Goal: Transaction & Acquisition: Download file/media

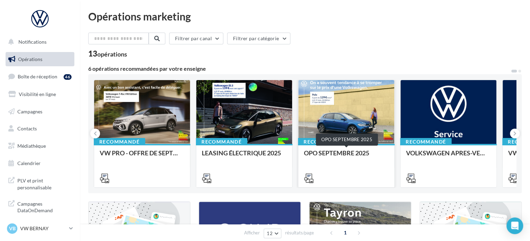
click at [363, 150] on div "OPO SEPTEMBRE 2025" at bounding box center [346, 157] width 85 height 14
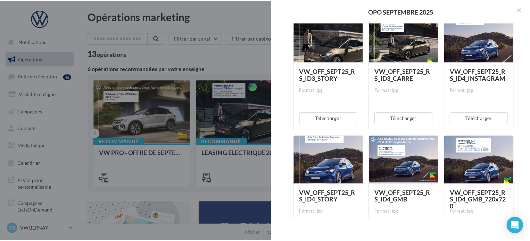
scroll to position [868, 0]
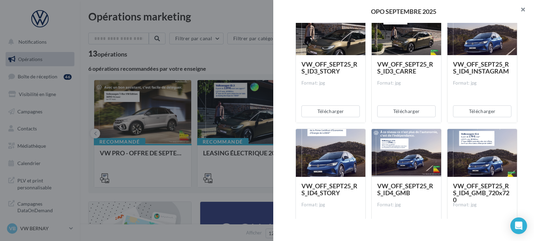
click at [524, 12] on button "button" at bounding box center [520, 10] width 28 height 21
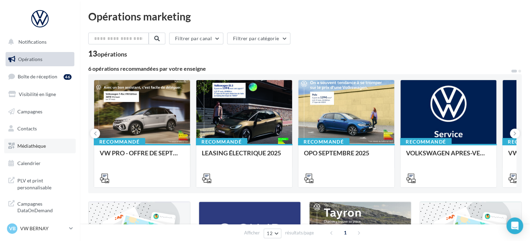
click at [41, 144] on span "Médiathèque" at bounding box center [31, 146] width 28 height 6
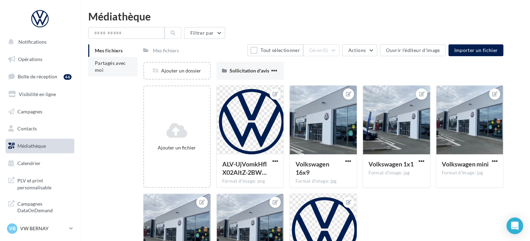
click at [106, 75] on li "Partagés avec moi" at bounding box center [112, 66] width 49 height 19
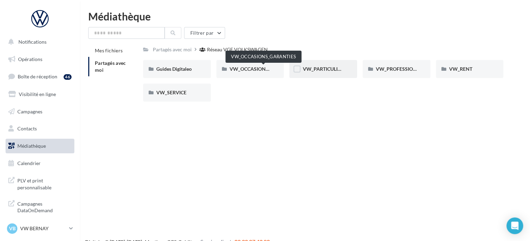
click at [334, 71] on span "VW_PARTICULIERS" at bounding box center [324, 69] width 43 height 6
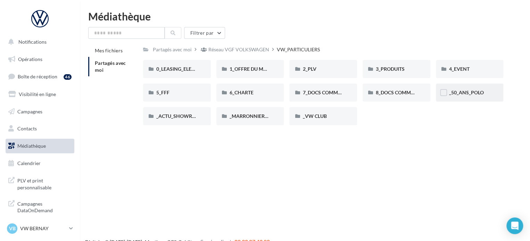
click at [457, 91] on span "_50_ANS_POLO" at bounding box center [466, 93] width 35 height 6
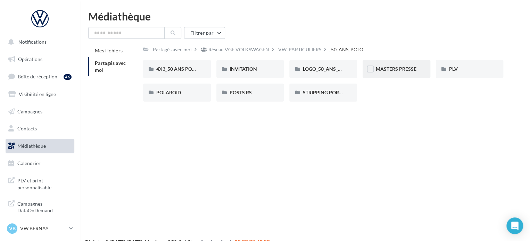
click at [414, 74] on div "MASTERS PRESSE" at bounding box center [397, 69] width 68 height 18
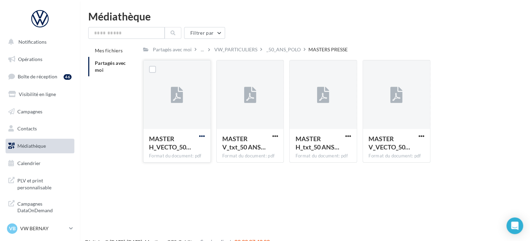
click at [200, 136] on span "button" at bounding box center [202, 136] width 6 height 6
click at [182, 144] on button "Télécharger" at bounding box center [171, 150] width 69 height 18
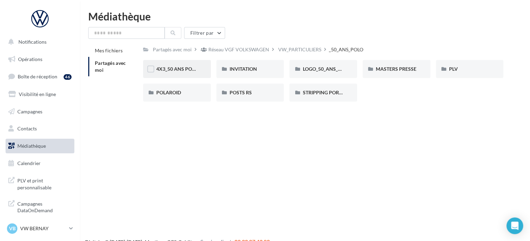
click at [198, 73] on div "4X3_50 ANS POLO" at bounding box center [177, 69] width 68 height 18
click at [262, 96] on div "POSTS RS" at bounding box center [250, 92] width 41 height 7
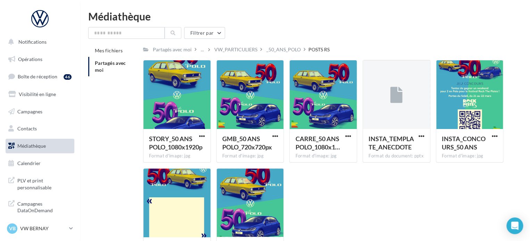
scroll to position [65, 0]
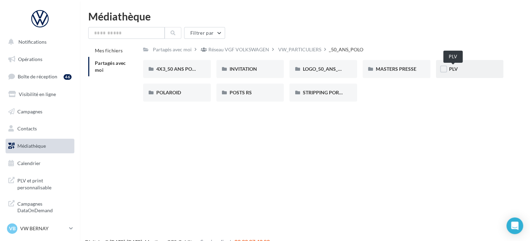
click at [456, 69] on span "PLV" at bounding box center [453, 69] width 9 height 6
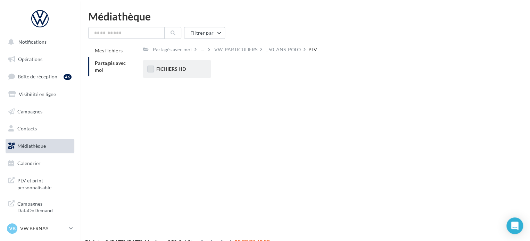
click at [150, 72] on label at bounding box center [150, 69] width 7 height 7
click at [171, 70] on span "FICHIERS HD" at bounding box center [171, 69] width 30 height 6
click at [174, 70] on span "FICHIERS HD" at bounding box center [171, 69] width 30 height 6
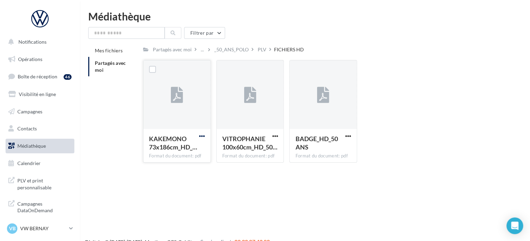
click at [200, 136] on span "button" at bounding box center [202, 136] width 6 height 6
click at [186, 145] on button "Télécharger" at bounding box center [171, 150] width 69 height 18
click at [442, 39] on div "Filtrer par" at bounding box center [304, 33] width 433 height 12
click at [119, 69] on li "Partagés avec moi" at bounding box center [112, 66] width 49 height 19
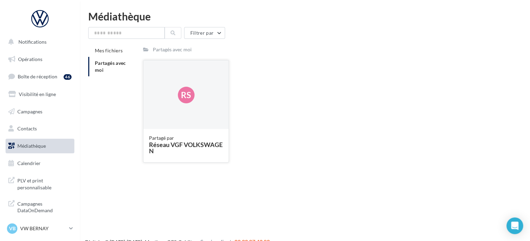
click at [210, 131] on div "Partagé par Réseau VGF VOLKSWAGEN" at bounding box center [185, 145] width 85 height 33
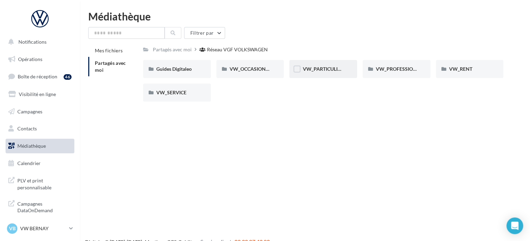
click at [334, 66] on div "VW_PARTICULIERS" at bounding box center [323, 69] width 41 height 7
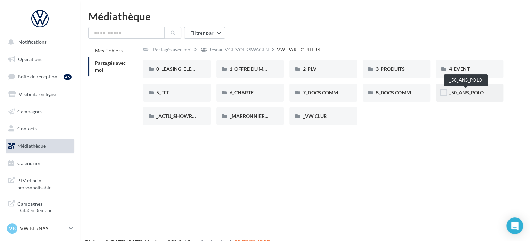
click at [472, 90] on div "_50_ANS_POLO" at bounding box center [469, 92] width 41 height 7
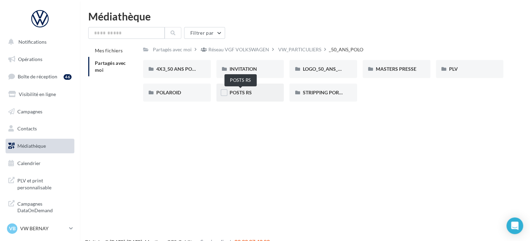
click at [239, 94] on span "POSTS RS" at bounding box center [241, 93] width 22 height 6
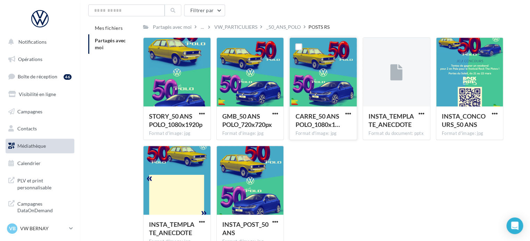
scroll to position [35, 0]
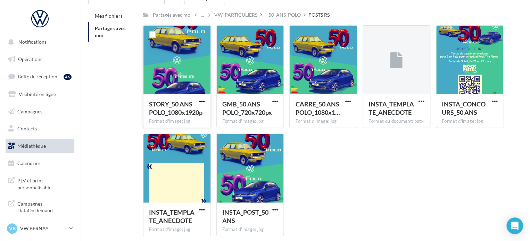
click at [204, 99] on span "button" at bounding box center [202, 102] width 6 height 6
click at [181, 111] on button "Télécharger" at bounding box center [171, 115] width 69 height 18
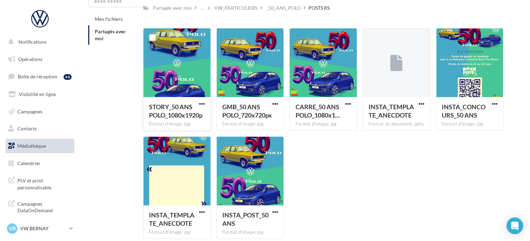
scroll to position [0, 0]
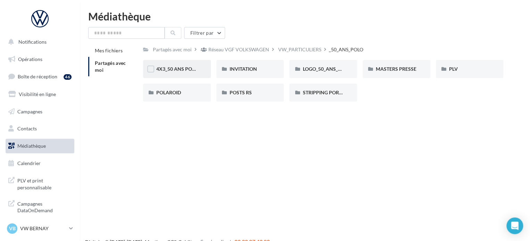
click at [164, 74] on div "4X3_50 ANS POLO" at bounding box center [177, 69] width 68 height 18
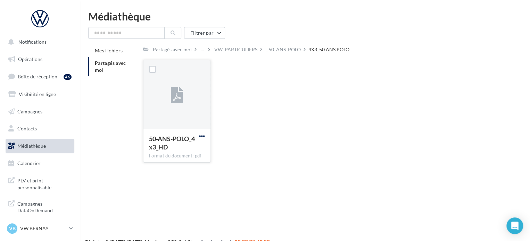
click at [201, 139] on span "button" at bounding box center [202, 136] width 6 height 6
click at [187, 146] on button "Télécharger" at bounding box center [171, 150] width 69 height 18
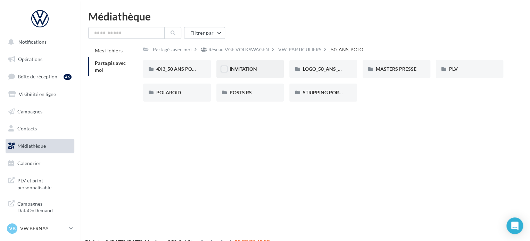
click at [261, 74] on div "INVITATION" at bounding box center [250, 69] width 68 height 18
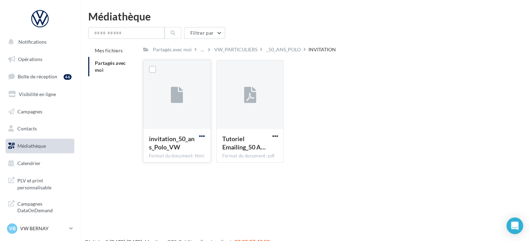
click at [204, 139] on span "button" at bounding box center [202, 136] width 6 height 6
click at [175, 151] on button "Télécharger" at bounding box center [171, 150] width 69 height 18
